Goal: Information Seeking & Learning: Learn about a topic

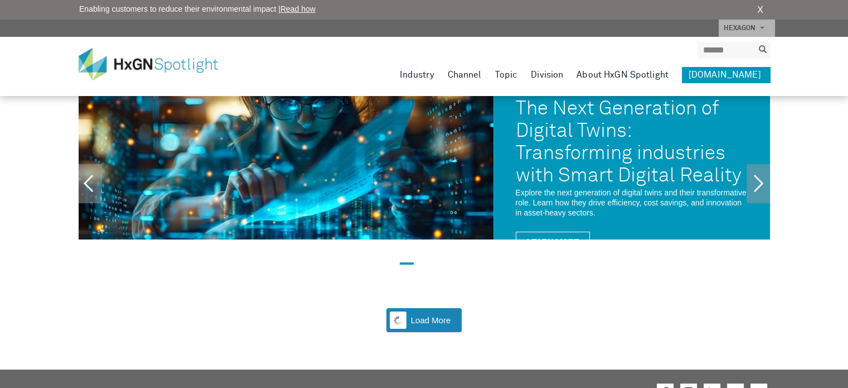
scroll to position [71, 0]
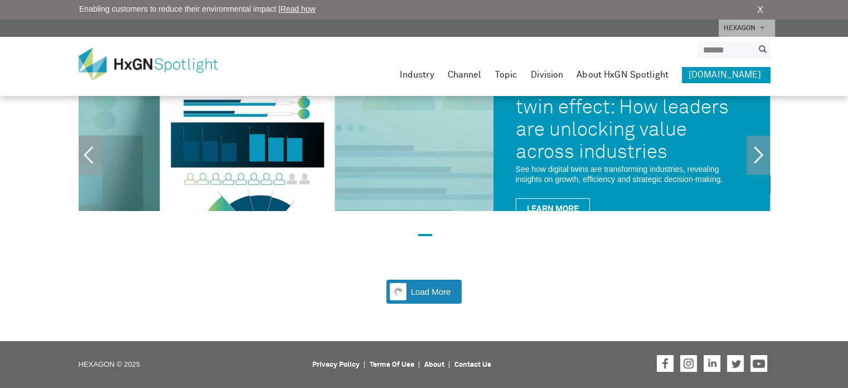
click at [757, 2] on div "Enabling customers to reduce their environmental impact | Read how X" at bounding box center [424, 10] width 848 height 20
click at [760, 8] on link "X" at bounding box center [760, 9] width 6 height 13
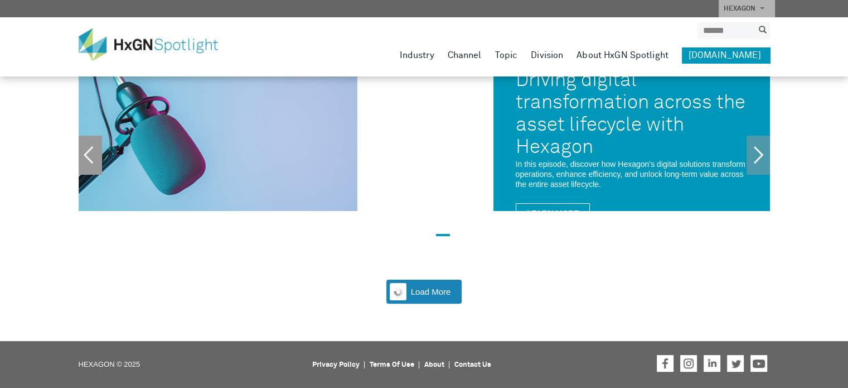
click at [89, 148] on link "Previous" at bounding box center [90, 155] width 23 height 39
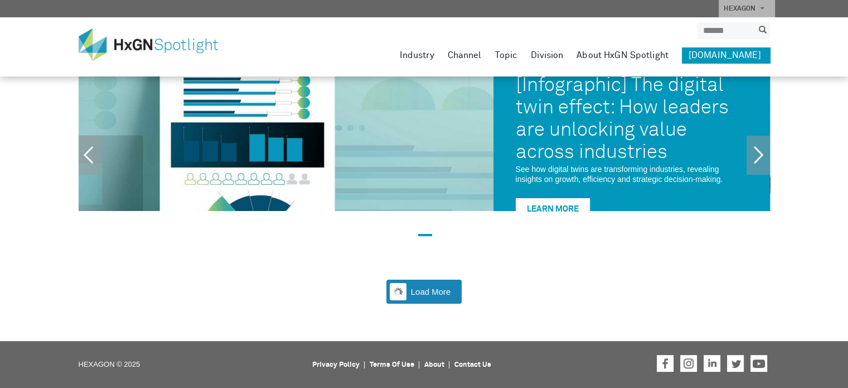
click at [571, 200] on link "Learn More" at bounding box center [553, 208] width 74 height 21
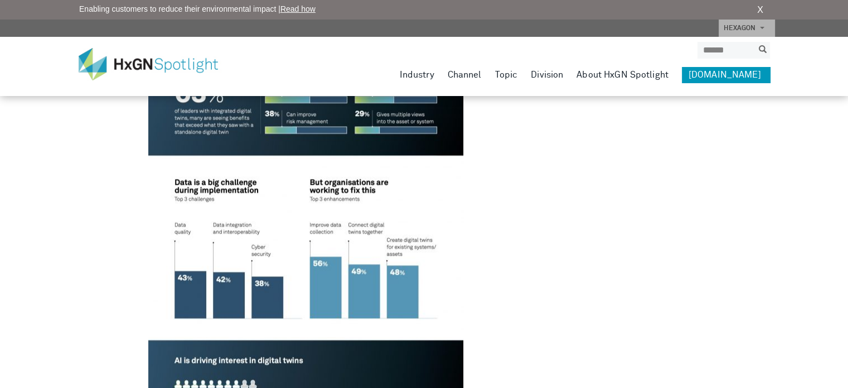
scroll to position [972, 0]
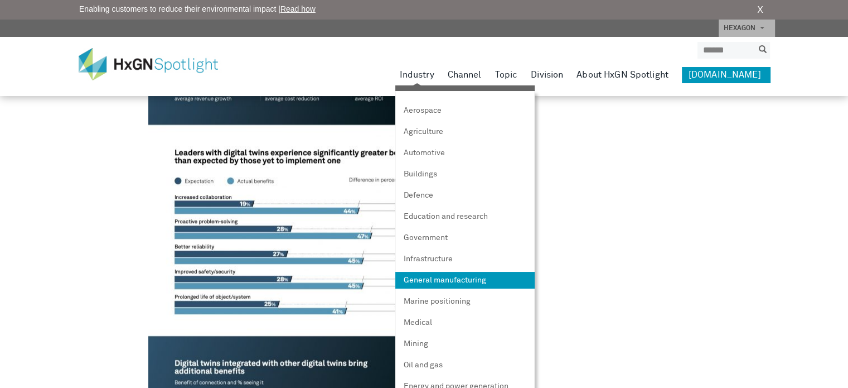
click at [451, 286] on link "General manufacturing" at bounding box center [464, 280] width 139 height 17
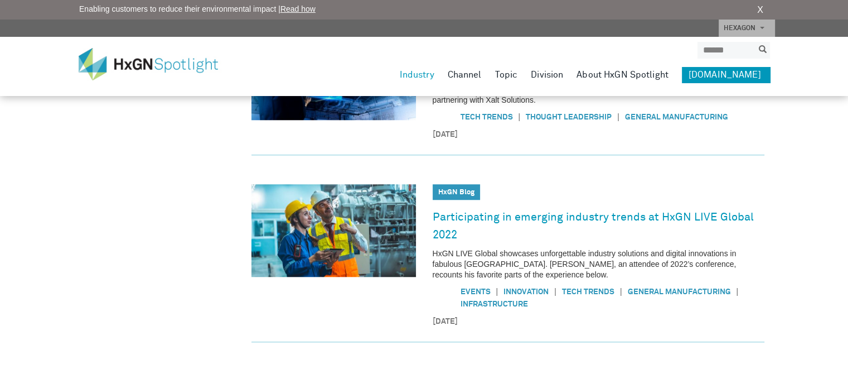
scroll to position [336, 0]
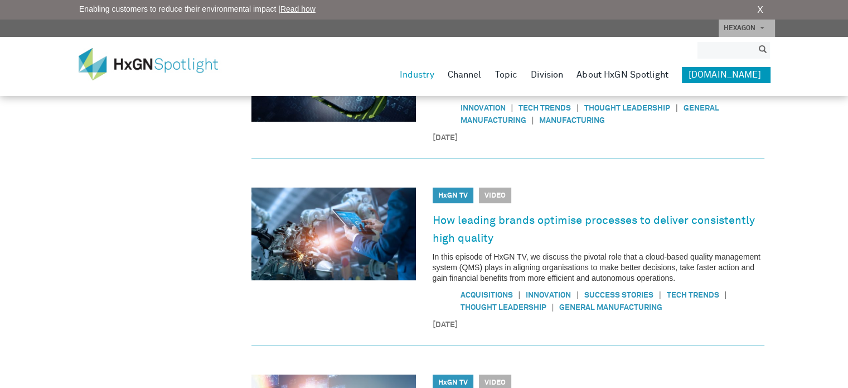
click at [725, 51] on input "search" at bounding box center [726, 50] width 56 height 17
type input "*********"
click at [756, 44] on button "submit" at bounding box center [763, 50] width 15 height 13
